Goal: Information Seeking & Learning: Learn about a topic

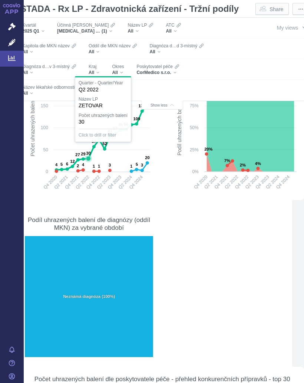
scroll to position [166, 11]
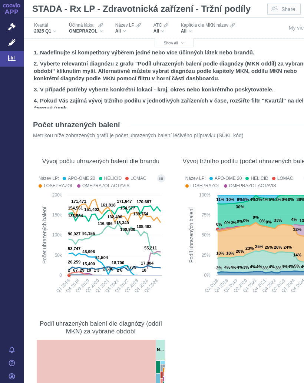
click at [175, 43] on span "Show all" at bounding box center [174, 43] width 21 height 4
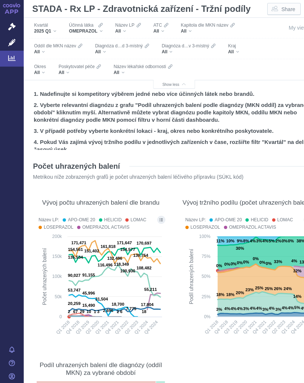
click at [237, 50] on div "All" at bounding box center [233, 52] width 11 height 6
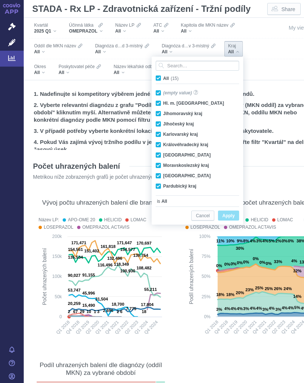
click at [163, 80] on span "All (15)" at bounding box center [171, 78] width 16 height 5
click at [163, 79] on input "All (15)" at bounding box center [165, 76] width 5 height 5
checkbox input "false"
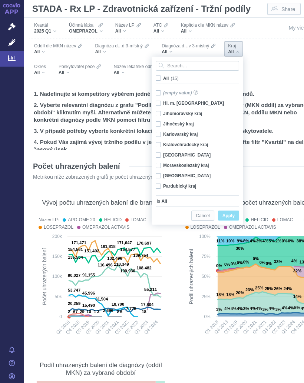
checkbox input "false"
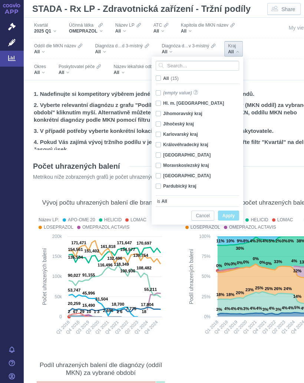
checkbox input "false"
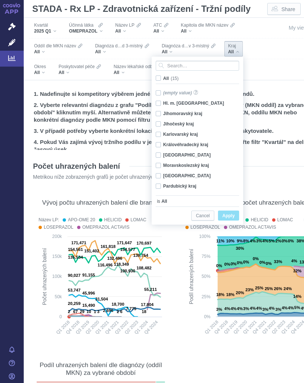
checkbox input "false"
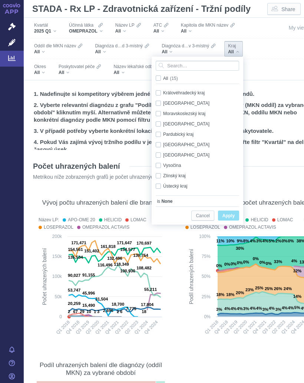
scroll to position [52, 0]
click at [192, 114] on div "Moravskoslezský kraj Only" at bounding box center [198, 113] width 93 height 10
checkbox input "true"
click at [0, 0] on span "Only" at bounding box center [0, 0] width 0 height 0
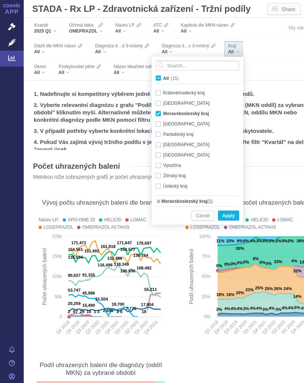
click at [231, 215] on span "Apply" at bounding box center [228, 215] width 12 height 9
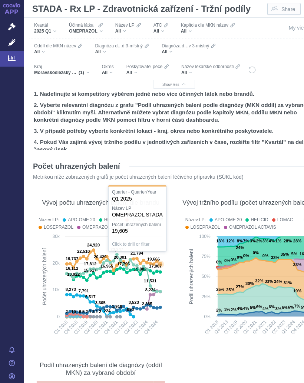
click at [158, 260] on text "19,666" at bounding box center [153, 259] width 13 height 4
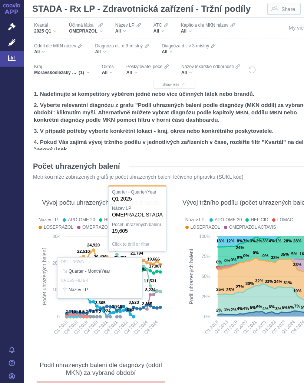
click at [182, 263] on rect at bounding box center [247, 287] width 130 height 109
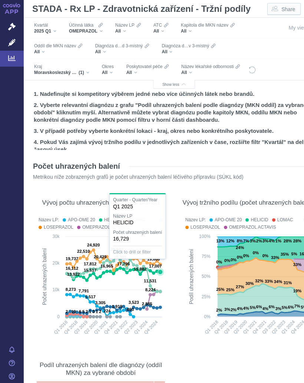
click at [159, 269] on icon at bounding box center [113, 260] width 93 height 20
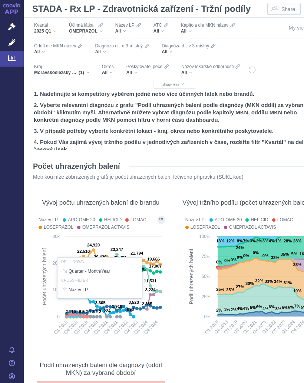
click at [113, 70] on div "All" at bounding box center [108, 73] width 12 height 6
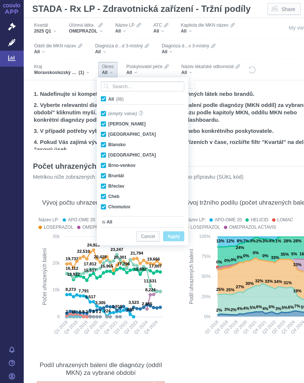
click at [108, 99] on span "All (88)" at bounding box center [116, 99] width 16 height 5
click at [108, 99] on input "All (88)" at bounding box center [110, 97] width 5 height 5
checkbox input "false"
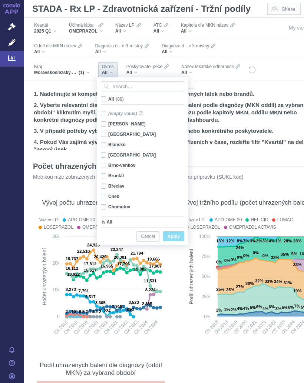
checkbox input "false"
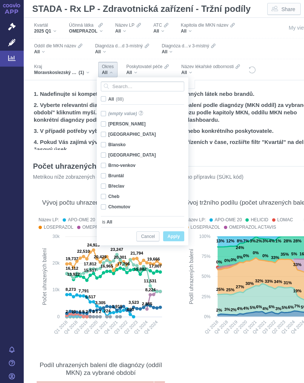
checkbox input "false"
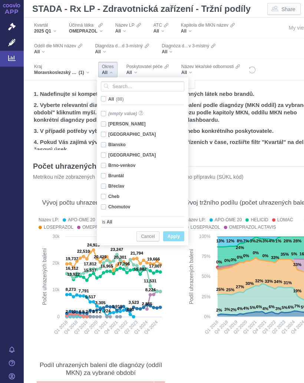
checkbox input "false"
click at [129, 90] on input "Search attribute values" at bounding box center [142, 86] width 83 height 10
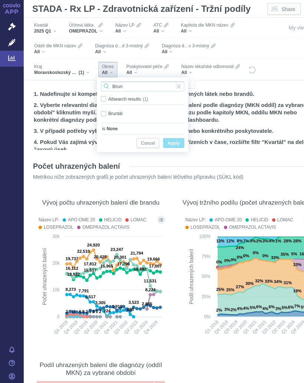
type input "Brun"
click at [114, 113] on div "Bruntál Only" at bounding box center [142, 113] width 91 height 10
checkbox input "true"
click at [0, 0] on span "Only" at bounding box center [0, 0] width 0 height 0
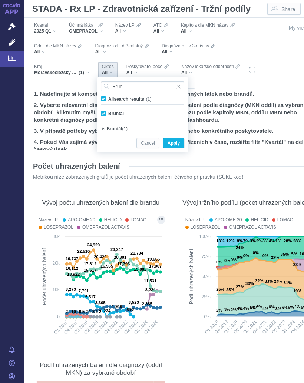
click at [177, 141] on span "Apply" at bounding box center [173, 143] width 12 height 9
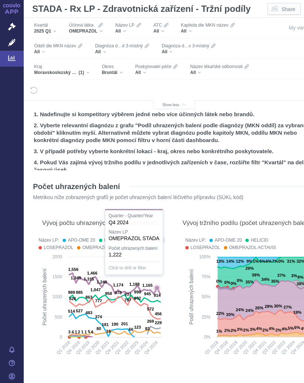
click at [99, 29] on div "OMEPRAZOL" at bounding box center [86, 31] width 34 height 6
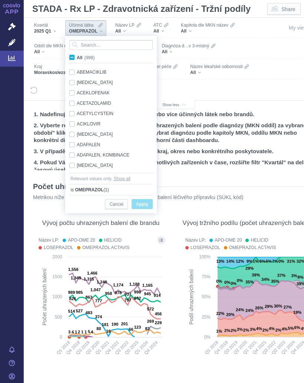
click at [77, 57] on span "All (998)" at bounding box center [86, 57] width 18 height 5
click at [77, 57] on input "All (998)" at bounding box center [79, 56] width 5 height 5
checkbox input "true"
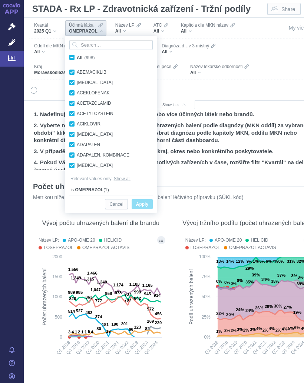
checkbox input "true"
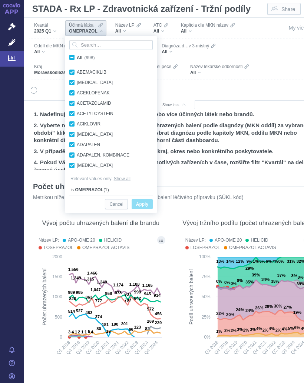
checkbox input "true"
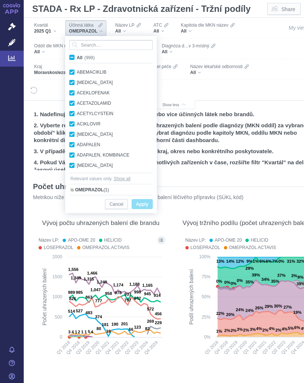
checkbox input "true"
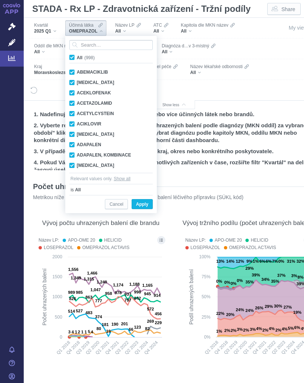
click at [77, 58] on input "All (998)" at bounding box center [79, 56] width 5 height 5
checkbox input "false"
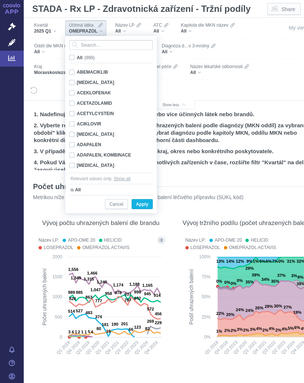
checkbox input "false"
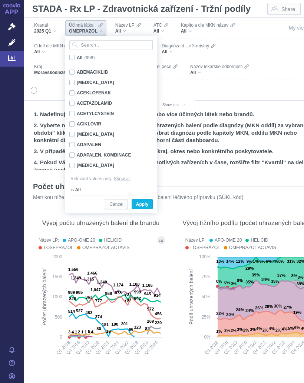
checkbox input "false"
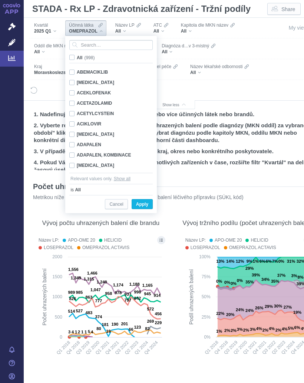
checkbox input "false"
click at [77, 58] on span "All (998)" at bounding box center [86, 57] width 18 height 5
click at [77, 58] on input "All (998)" at bounding box center [79, 56] width 5 height 5
checkbox input "true"
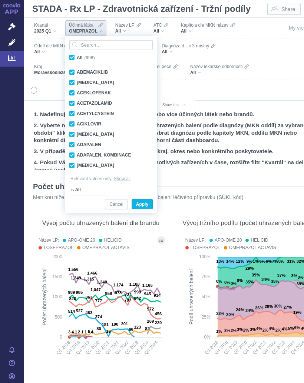
checkbox input "true"
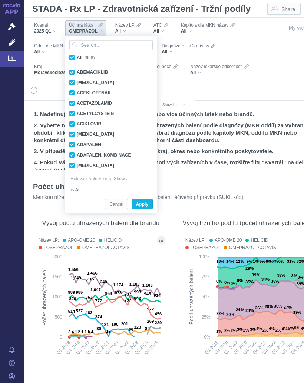
checkbox input "true"
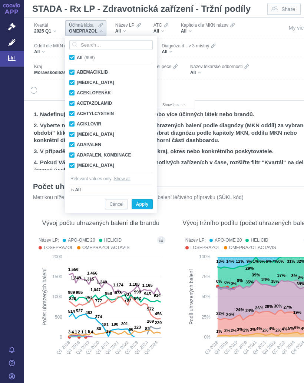
checkbox input "true"
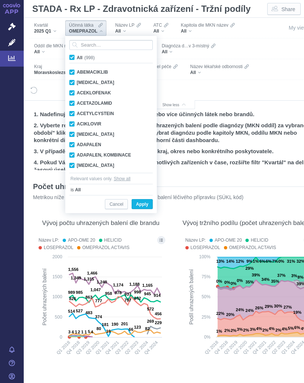
click at [78, 57] on input "All (998)" at bounding box center [79, 56] width 5 height 5
checkbox input "false"
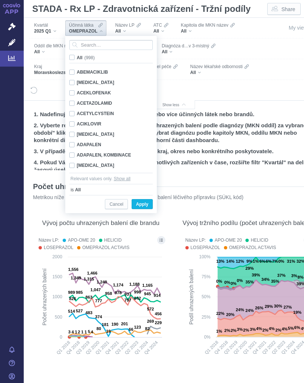
checkbox input "false"
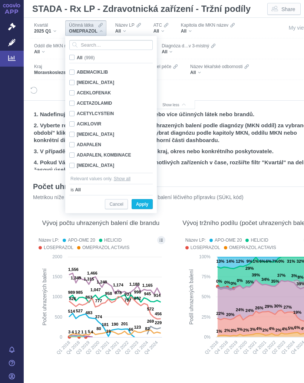
checkbox input "false"
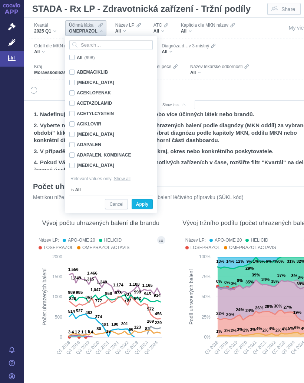
checkbox input "false"
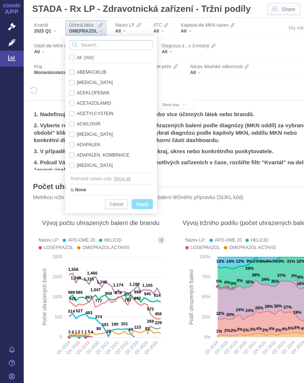
click at [111, 46] on input "Search attribute values" at bounding box center [110, 45] width 83 height 10
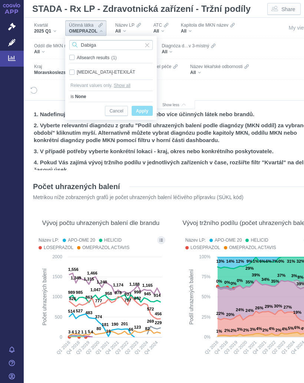
type input "Dabiga"
click at [106, 72] on div "DABIGATRAN-ETEXILÁT Only" at bounding box center [111, 72] width 91 height 10
checkbox input "true"
click at [0, 0] on span "Only" at bounding box center [0, 0] width 0 height 0
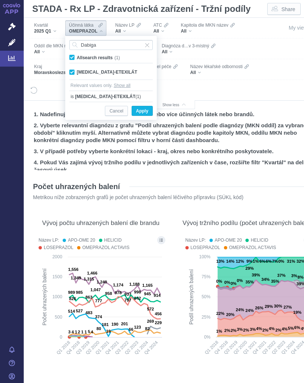
click at [143, 111] on span "Apply" at bounding box center [142, 111] width 12 height 9
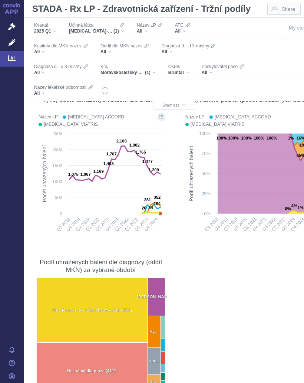
scroll to position [124, 0]
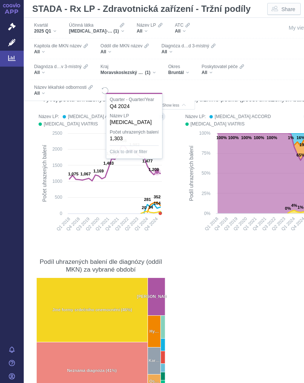
click at [157, 172] on text "1,209" at bounding box center [153, 169] width 10 height 4
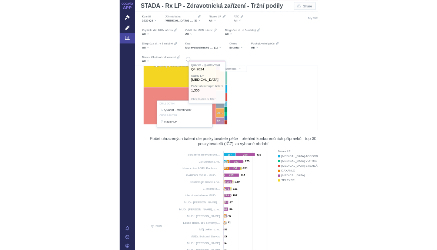
scroll to position [333, 0]
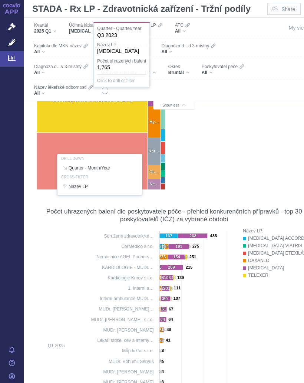
click at [138, 266] on rect at bounding box center [135, 357] width 196 height 261
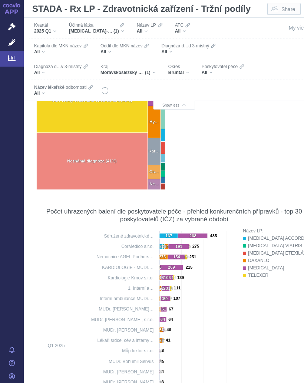
click at [141, 266] on rect at bounding box center [135, 357] width 196 height 261
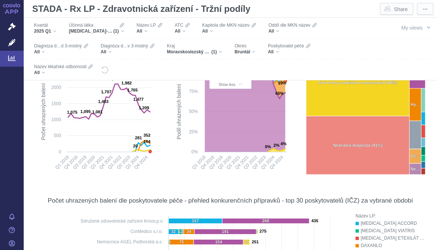
scroll to position [165, 0]
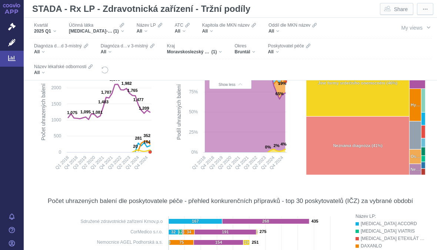
click at [279, 53] on div "All" at bounding box center [289, 52] width 42 height 6
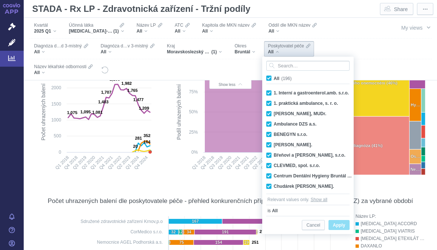
click at [294, 67] on input "Search attribute values" at bounding box center [307, 66] width 83 height 10
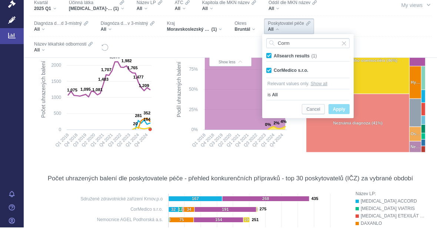
type input "Corm"
click at [274, 88] on div "CorMedico s.r.o. Only" at bounding box center [307, 93] width 91 height 10
checkbox input "false"
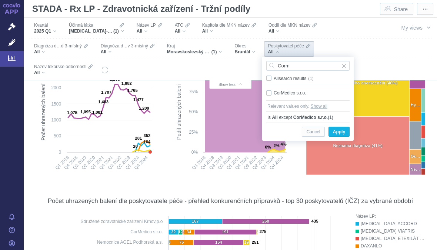
click at [269, 93] on div "CorMedico s.r.o. Only" at bounding box center [307, 93] width 91 height 10
checkbox input "true"
click at [0, 0] on span "Only" at bounding box center [0, 0] width 0 height 0
click at [303, 130] on span "Apply" at bounding box center [339, 131] width 12 height 9
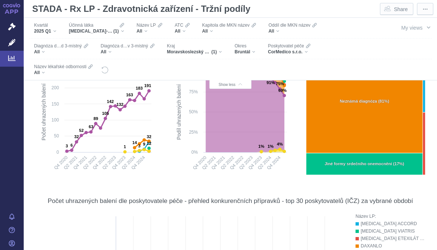
click at [124, 30] on div "DABIGATRAN-ETEXILÁT (1)" at bounding box center [96, 31] width 55 height 6
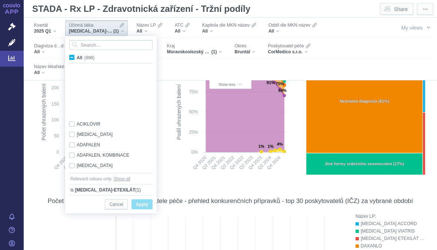
scroll to position [1767, 0]
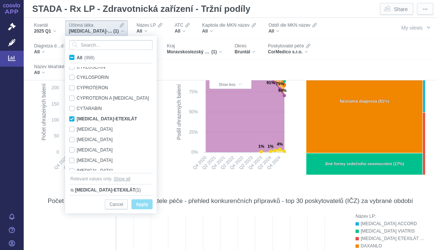
click at [75, 58] on label "All (998)" at bounding box center [83, 57] width 30 height 7
click at [77, 58] on input "All (998)" at bounding box center [79, 56] width 5 height 5
checkbox input "true"
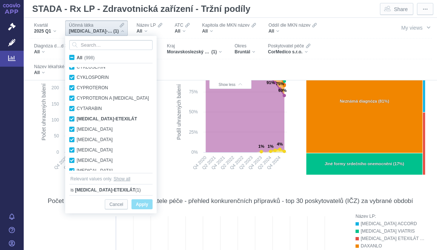
checkbox input "true"
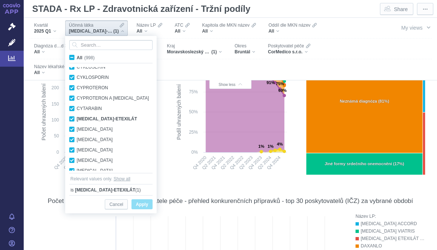
checkbox input "true"
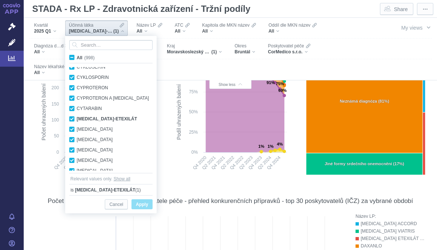
checkbox input "true"
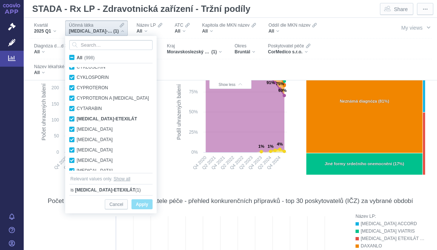
checkbox input "true"
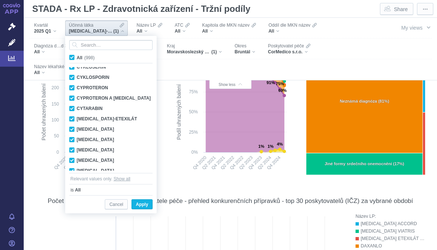
click at [77, 57] on span "All (998)" at bounding box center [86, 57] width 18 height 5
click at [77, 57] on input "All (998)" at bounding box center [79, 56] width 5 height 5
checkbox input "false"
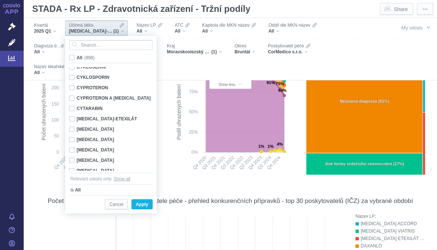
checkbox input "false"
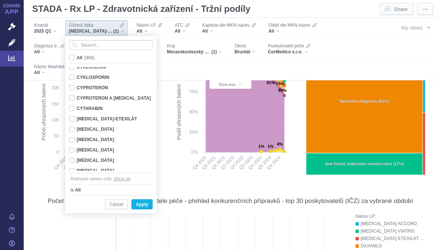
checkbox input "false"
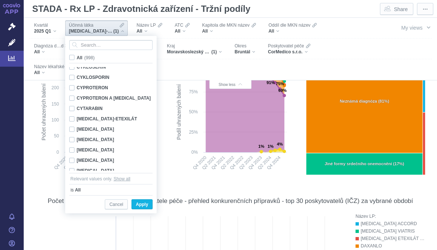
checkbox input "false"
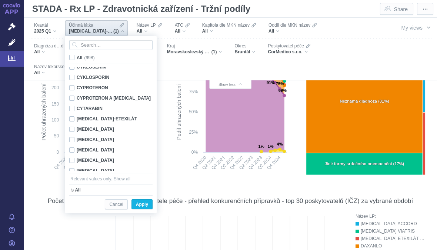
checkbox input "false"
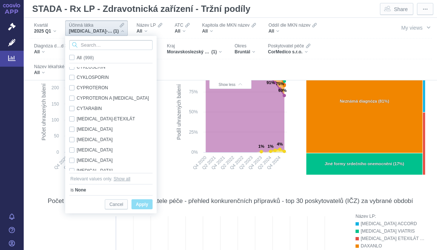
click at [95, 46] on input "Search attribute values" at bounding box center [110, 45] width 83 height 10
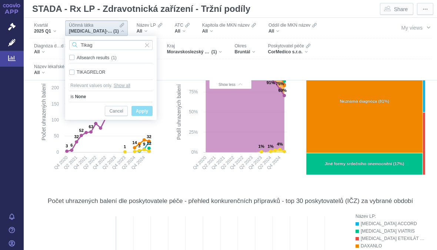
type input "Tikag"
click at [97, 70] on div "TIKAGRELOR Only" at bounding box center [111, 72] width 91 height 10
checkbox input "true"
click at [0, 0] on span "Only" at bounding box center [0, 0] width 0 height 0
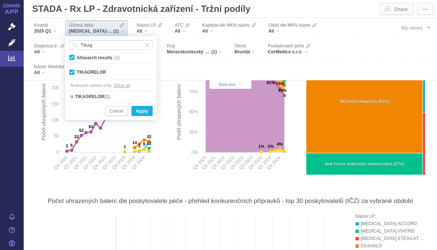
click at [0, 0] on span "Only" at bounding box center [0, 0] width 0 height 0
click at [146, 108] on span "Apply" at bounding box center [142, 111] width 12 height 9
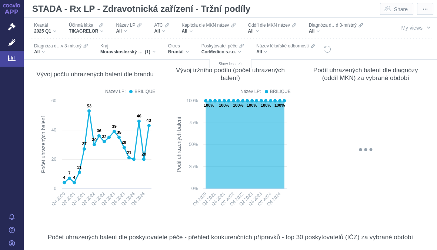
scroll to position [104, 0]
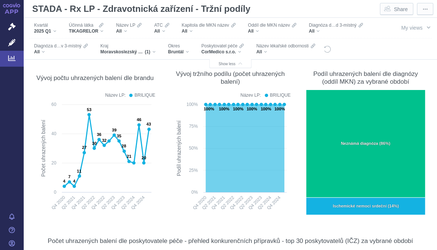
click at [149, 127] on icon at bounding box center [106, 151] width 85 height 72
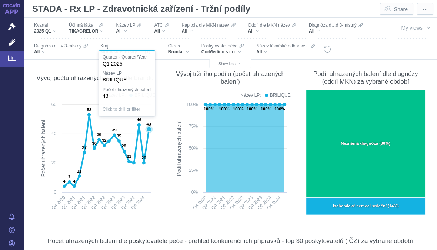
click at [150, 128] on icon at bounding box center [149, 129] width 5 height 5
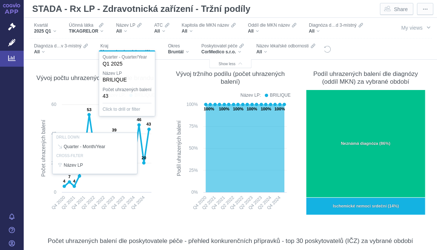
click at [103, 29] on div "TIKAGRELOR" at bounding box center [86, 31] width 34 height 6
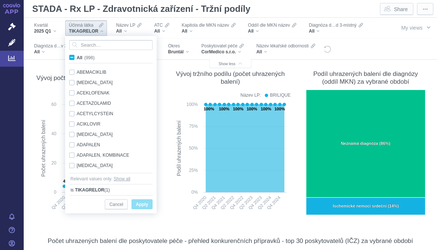
click at [77, 57] on span "All (998)" at bounding box center [86, 57] width 18 height 5
click at [77, 57] on input "All (998)" at bounding box center [79, 56] width 5 height 5
checkbox input "true"
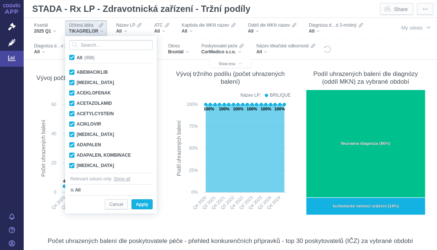
checkbox input "true"
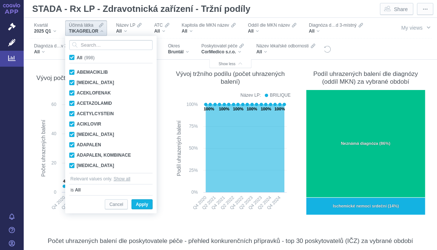
checkbox input "true"
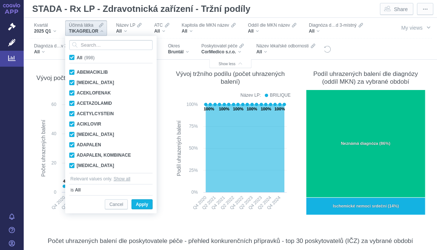
checkbox input "true"
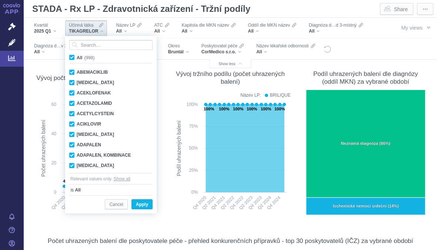
click at [75, 59] on label "All (998)" at bounding box center [83, 57] width 30 height 7
click at [77, 58] on input "All (998)" at bounding box center [79, 56] width 5 height 5
checkbox input "false"
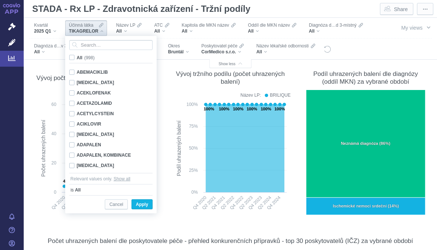
checkbox input "false"
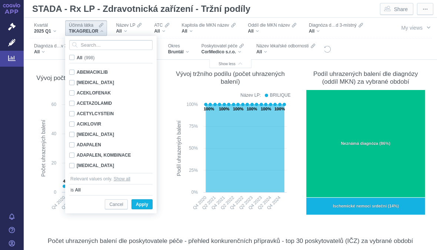
checkbox input "false"
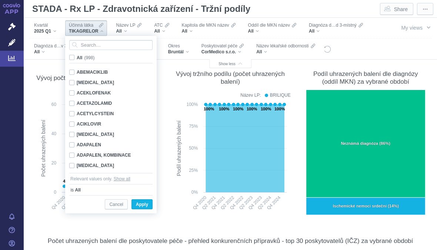
checkbox input "false"
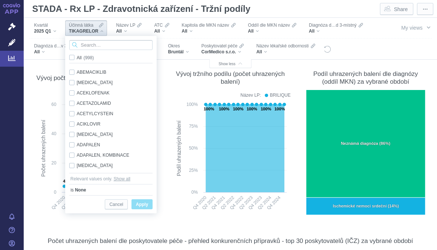
click at [101, 42] on input "Search attribute values" at bounding box center [110, 45] width 83 height 10
type input "E"
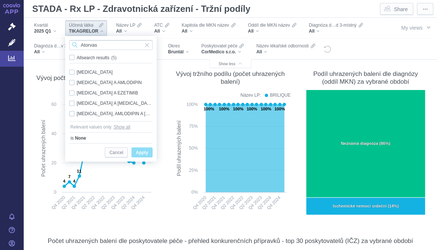
type input "Atorvas"
click at [120, 93] on div "ATORVASTATIN A EZETIMIB Only" at bounding box center [111, 93] width 91 height 10
checkbox input "true"
click at [0, 0] on span "Only" at bounding box center [0, 0] width 0 height 0
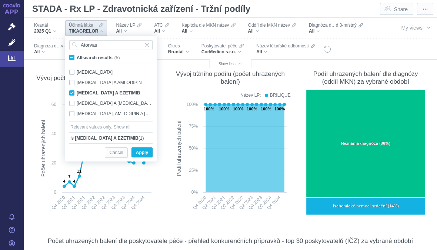
click at [145, 150] on span "Apply" at bounding box center [142, 152] width 12 height 9
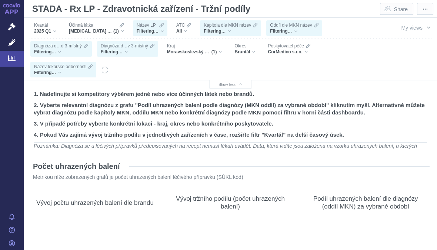
scroll to position [104, 0]
